Goal: Information Seeking & Learning: Learn about a topic

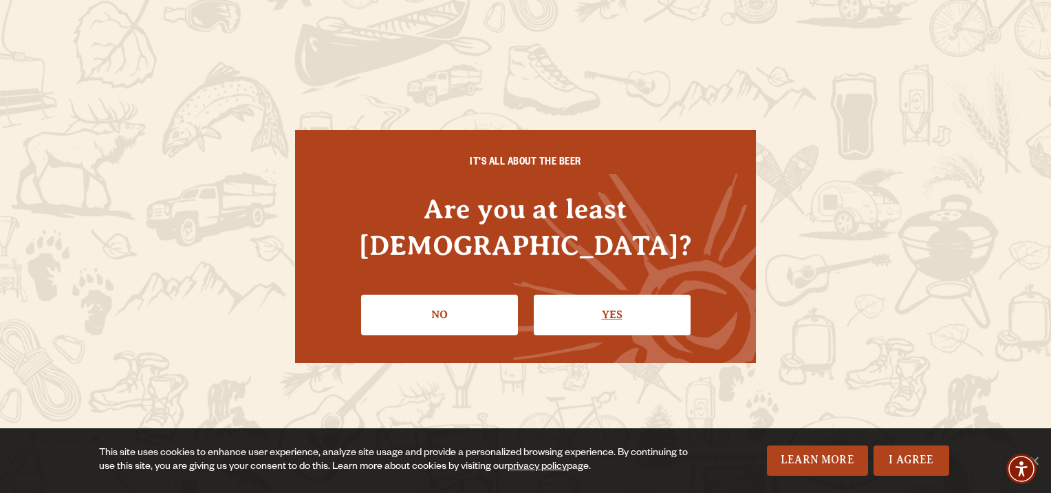
click at [598, 311] on link "Yes" at bounding box center [612, 314] width 157 height 40
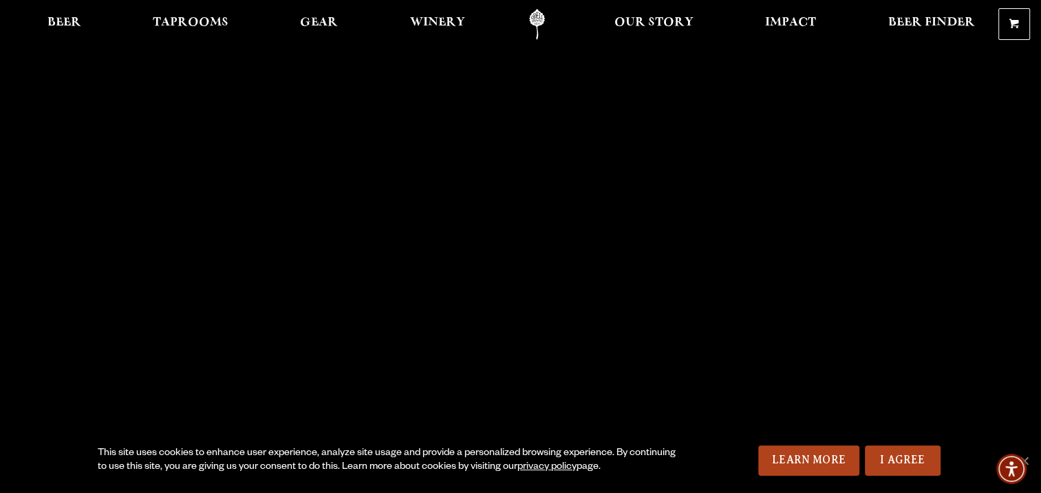
click at [643, 28] on span "Our Story" at bounding box center [653, 22] width 79 height 11
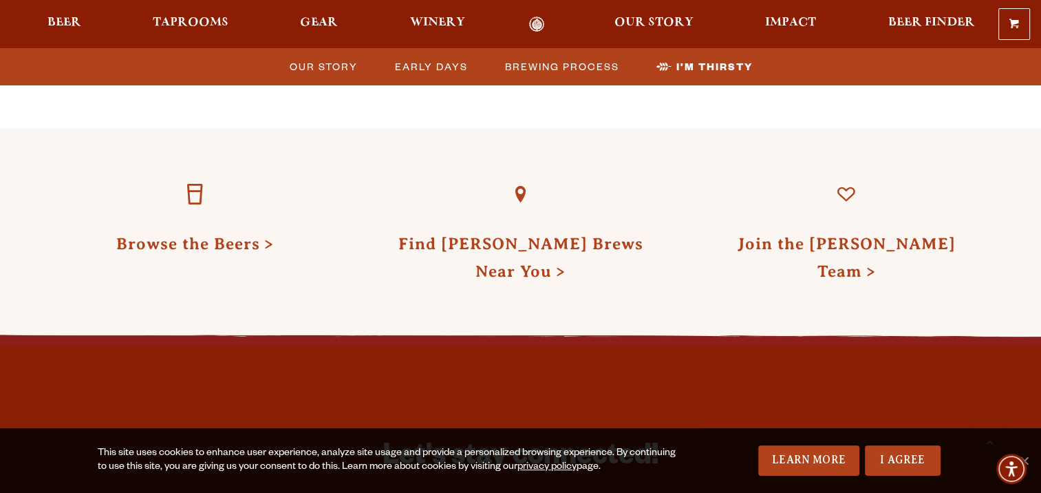
scroll to position [4294, 0]
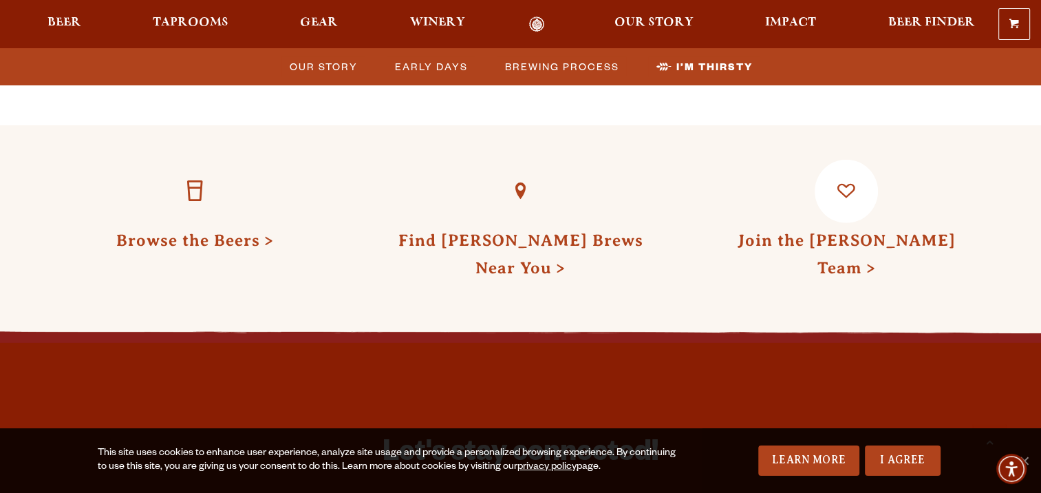
click at [786, 231] on link "Join the [PERSON_NAME] Team" at bounding box center [846, 253] width 218 height 45
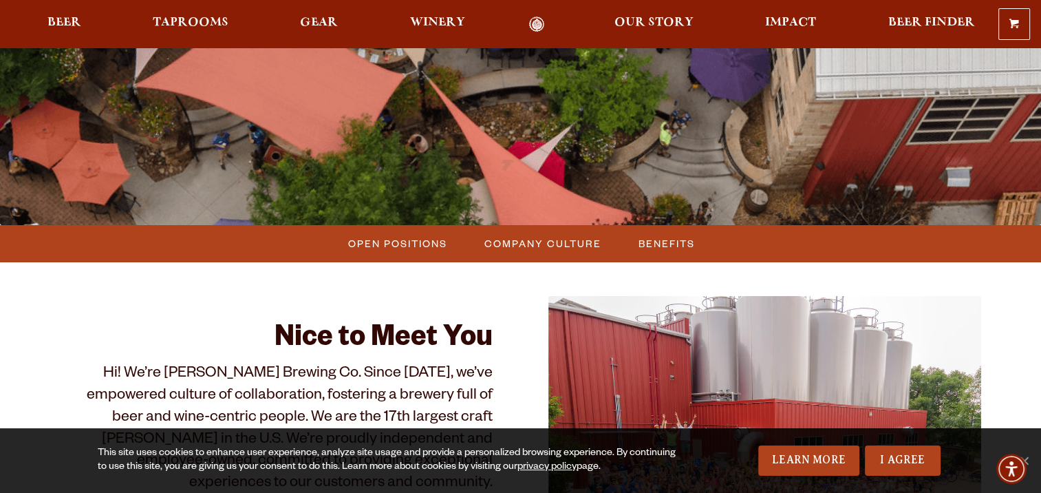
scroll to position [223, 0]
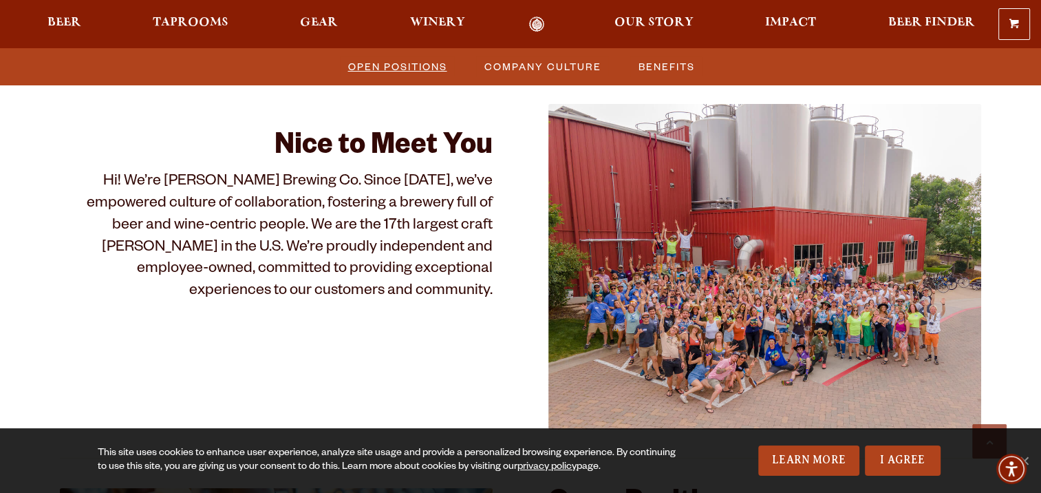
click at [388, 72] on span "Open Positions" at bounding box center [397, 66] width 99 height 20
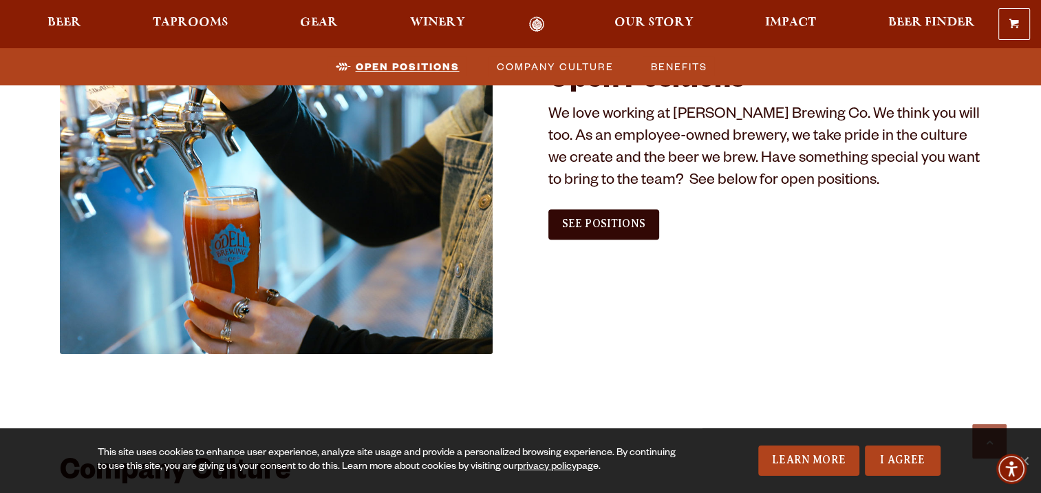
scroll to position [837, 0]
click at [592, 228] on span "See Positions" at bounding box center [603, 223] width 83 height 12
